Goal: Information Seeking & Learning: Understand process/instructions

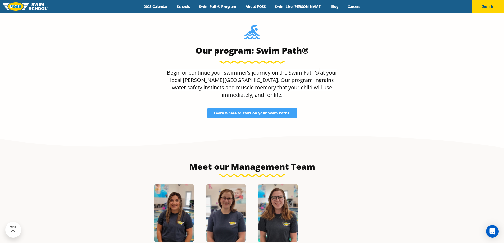
scroll to position [555, 0]
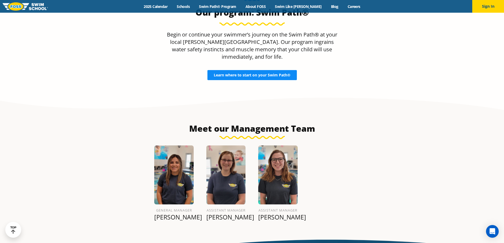
click at [256, 73] on span "Learn where to start on your Swim Path®" at bounding box center [252, 75] width 77 height 4
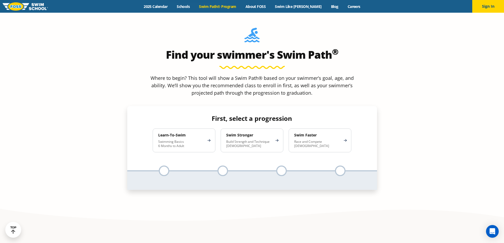
scroll to position [502, 0]
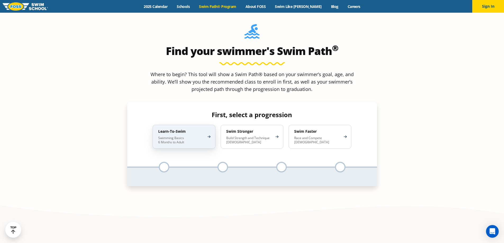
click at [185, 136] on p "Swimming Basics 6 Months to Adult" at bounding box center [181, 140] width 46 height 8
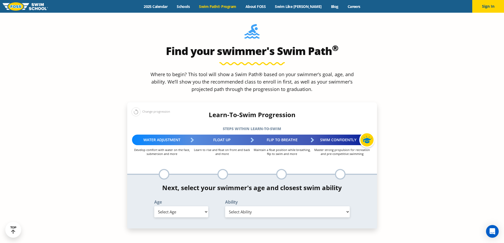
click at [191, 206] on select "Select Age 6 months - 1 year 1 year 2 years 3 years 4 years 5 years 6 years 7 y…" at bounding box center [181, 211] width 54 height 11
click at [154, 206] on select "Select Age 6 months - 1 year 1 year 2 years 3 years 4 years 5 years 6 years 7 y…" at bounding box center [181, 211] width 54 height 11
click at [182, 206] on select "Select Age 6 months - 1 year 1 year 2 years 3 years 4 years 5 years 6 years 7 y…" at bounding box center [181, 211] width 54 height 11
select select "1-year"
click at [154, 206] on select "Select Age 6 months - 1 year 1 year 2 years 3 years 4 years 5 years 6 years 7 y…" at bounding box center [181, 211] width 54 height 11
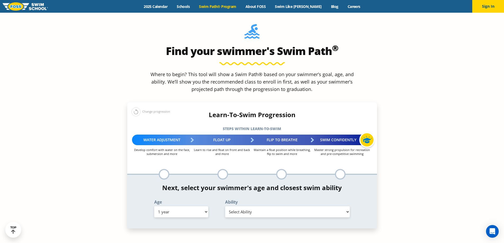
click at [263, 206] on select "Select Ability First in-water experience Comfortable with water poured over the…" at bounding box center [287, 211] width 125 height 11
select select "1-year-comfortable-with-water-poured-over-face-eyes-and-ears-and-with-ears-in-w…"
click at [225, 206] on select "Select Ability First in-water experience Comfortable with water poured over the…" at bounding box center [287, 211] width 125 height 11
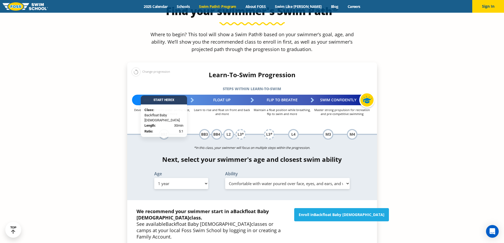
scroll to position [555, 0]
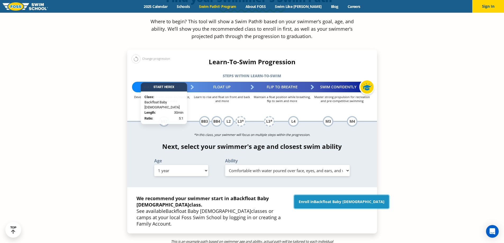
click at [343, 199] on span "Backfloat Baby 2" at bounding box center [349, 201] width 71 height 5
